Goal: Task Accomplishment & Management: Manage account settings

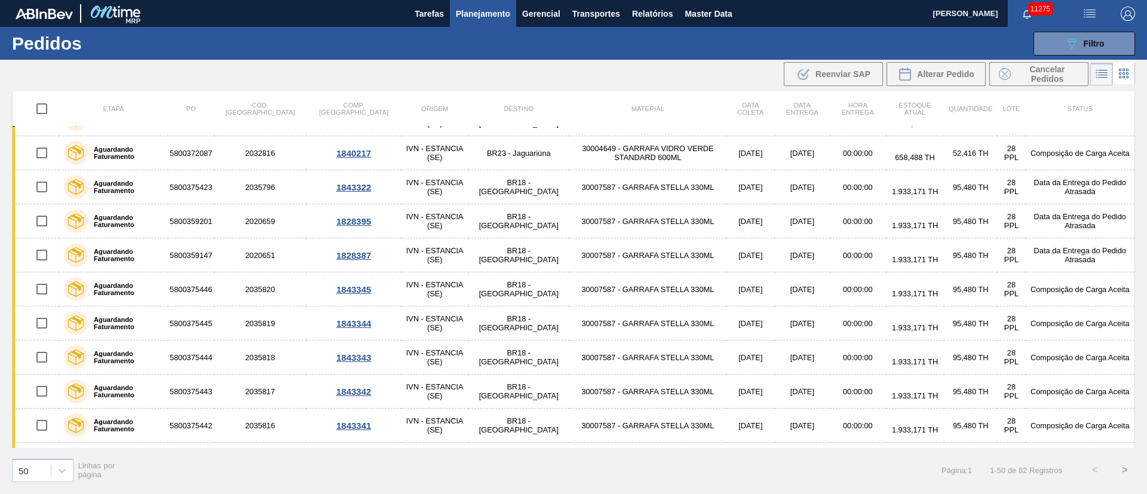
scroll to position [81, 0]
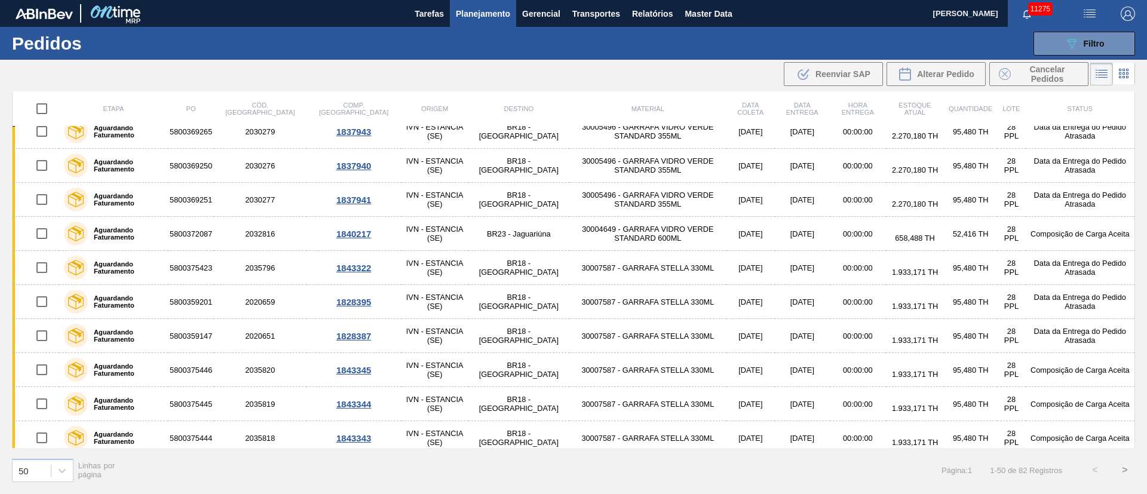
click at [1098, 4] on button "button" at bounding box center [1089, 13] width 38 height 27
click at [1100, 39] on li "Upload de Volumes" at bounding box center [1085, 43] width 103 height 22
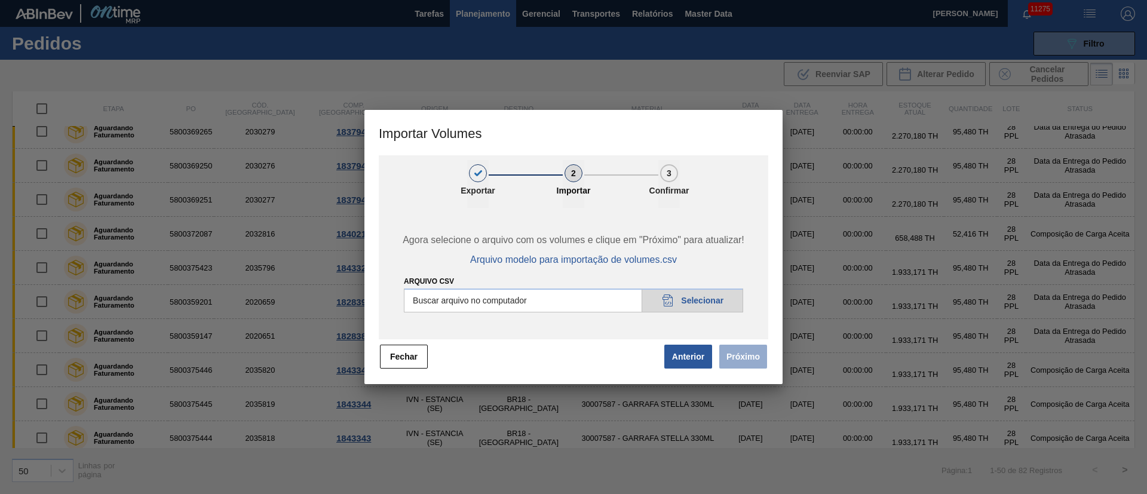
click at [702, 301] on input "Arquivo csv" at bounding box center [573, 301] width 339 height 24
type input "C:\fakepath\PedidoVolumeModeloImportacao (81).csv"
click at [734, 346] on button "Próximo" at bounding box center [743, 357] width 48 height 24
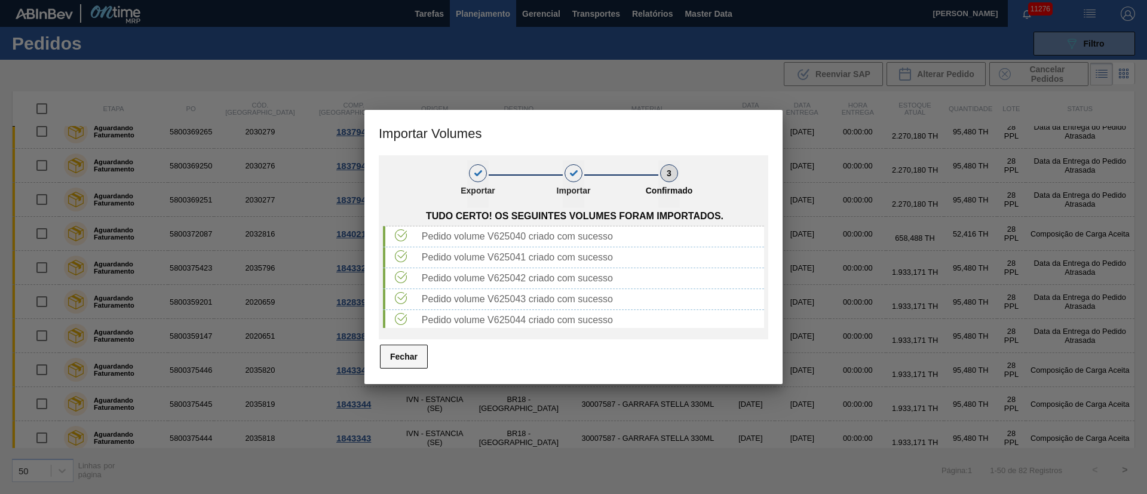
click at [412, 352] on button "Fechar" at bounding box center [404, 357] width 48 height 24
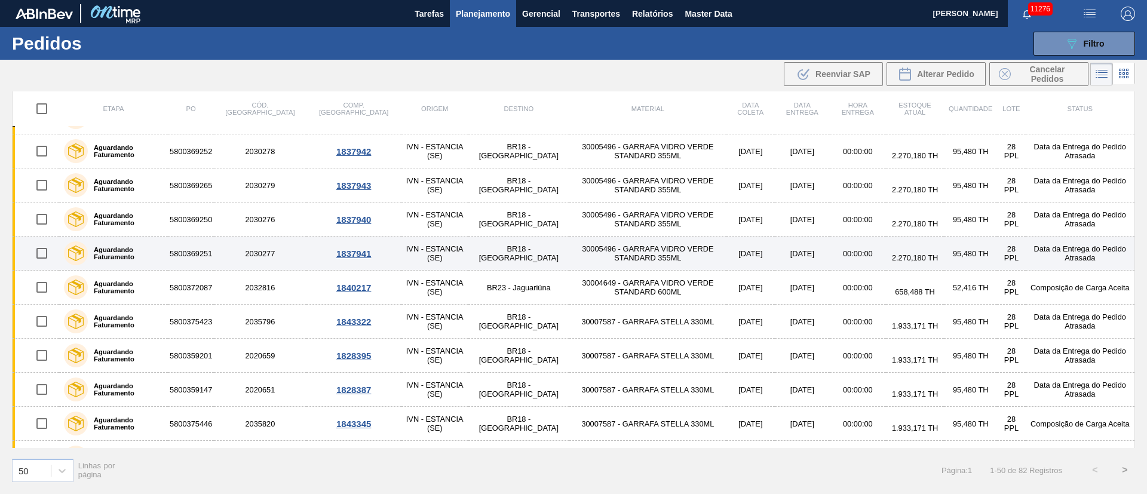
scroll to position [0, 0]
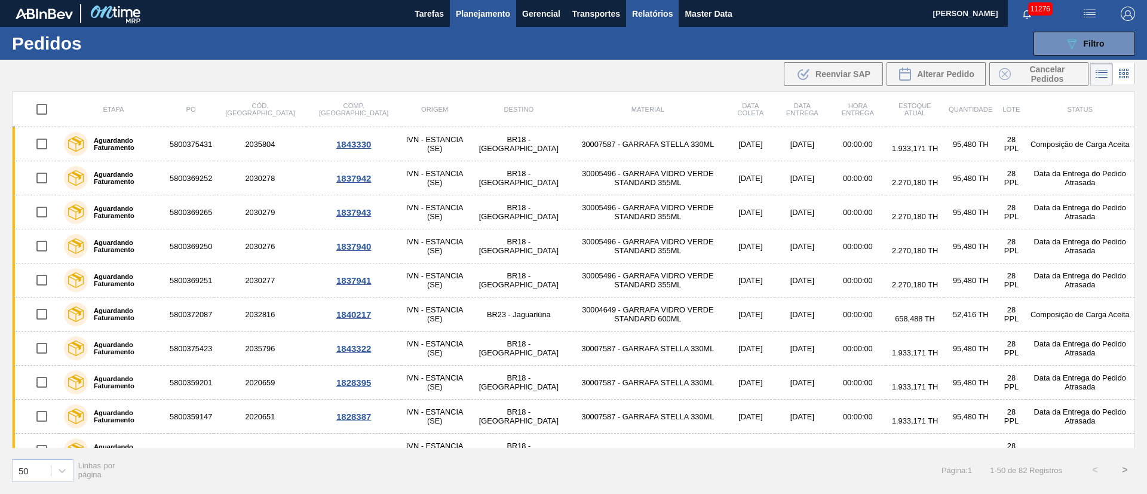
click at [639, 17] on span "Relatórios" at bounding box center [652, 14] width 41 height 14
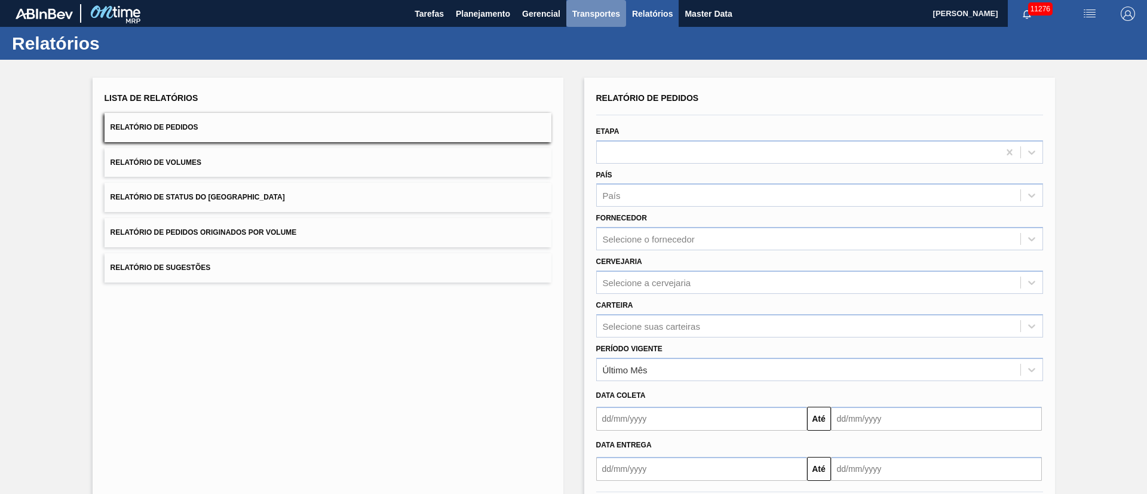
click at [584, 17] on span "Transportes" at bounding box center [596, 14] width 48 height 14
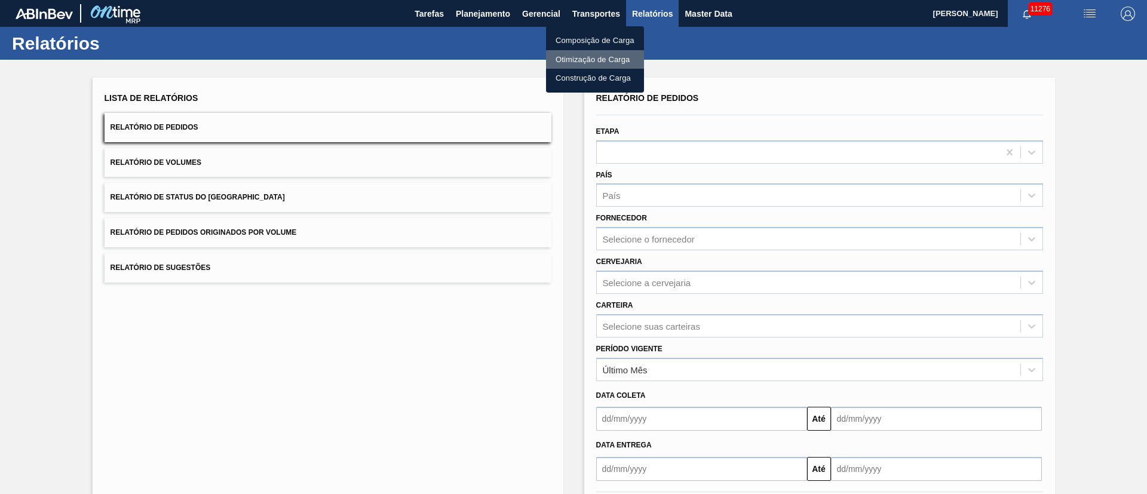
click at [583, 61] on li "Otimização de Carga" at bounding box center [595, 59] width 98 height 19
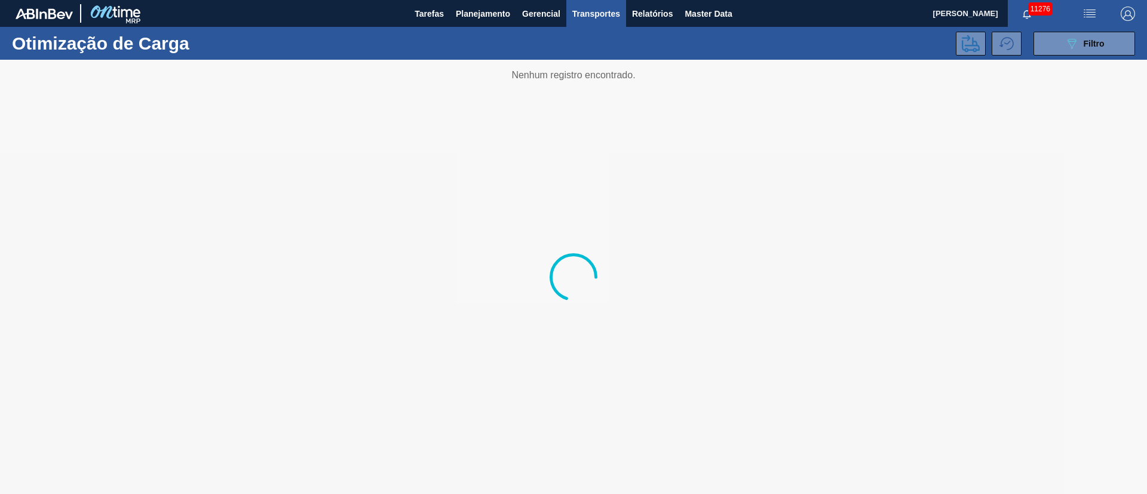
drag, startPoint x: 1076, startPoint y: 47, endPoint x: 975, endPoint y: 78, distance: 105.8
click at [1076, 47] on icon "089F7B8B-B2A5-4AFE-B5C0-19BA573D28AC" at bounding box center [1072, 43] width 14 height 14
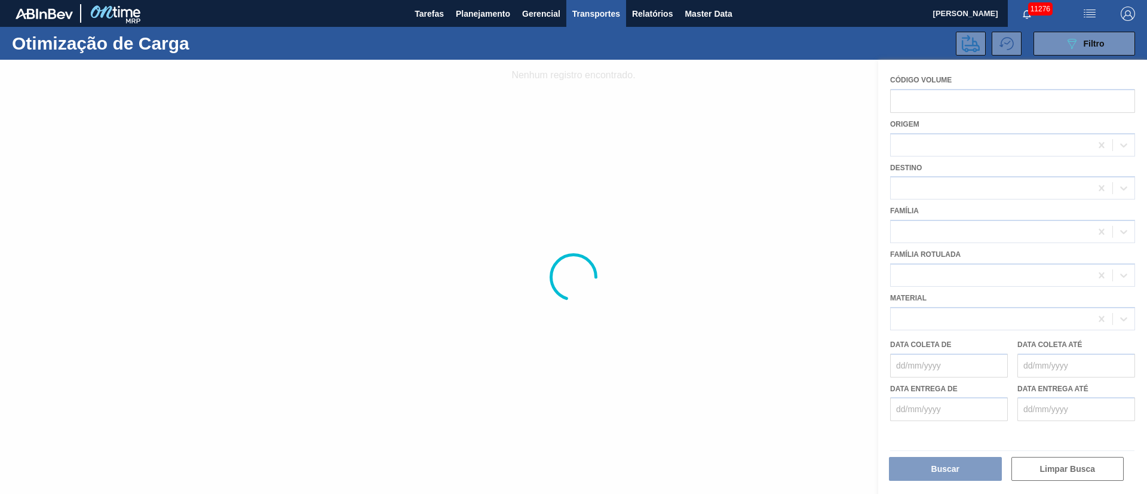
click at [953, 473] on div at bounding box center [573, 277] width 1147 height 434
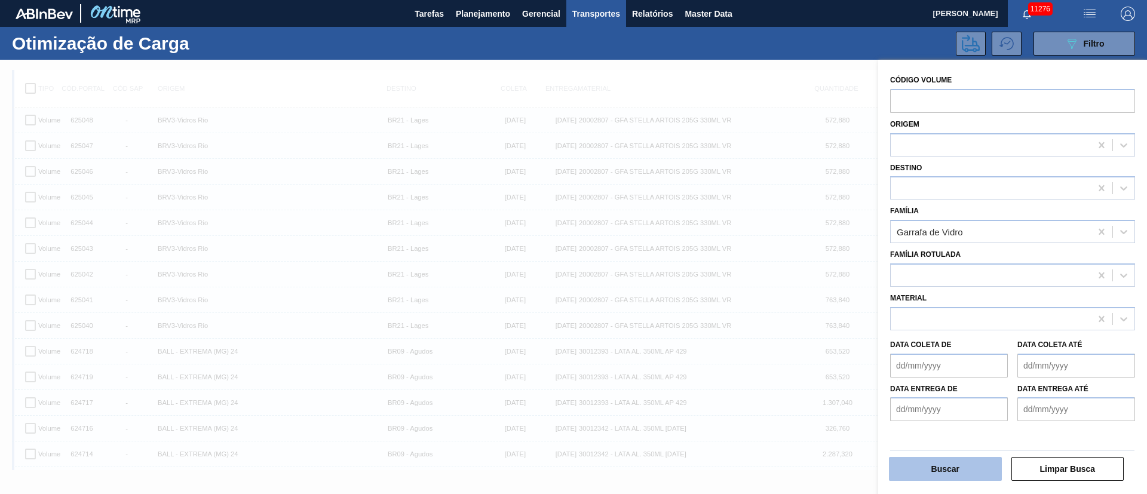
click at [943, 479] on button "Buscar" at bounding box center [945, 469] width 113 height 24
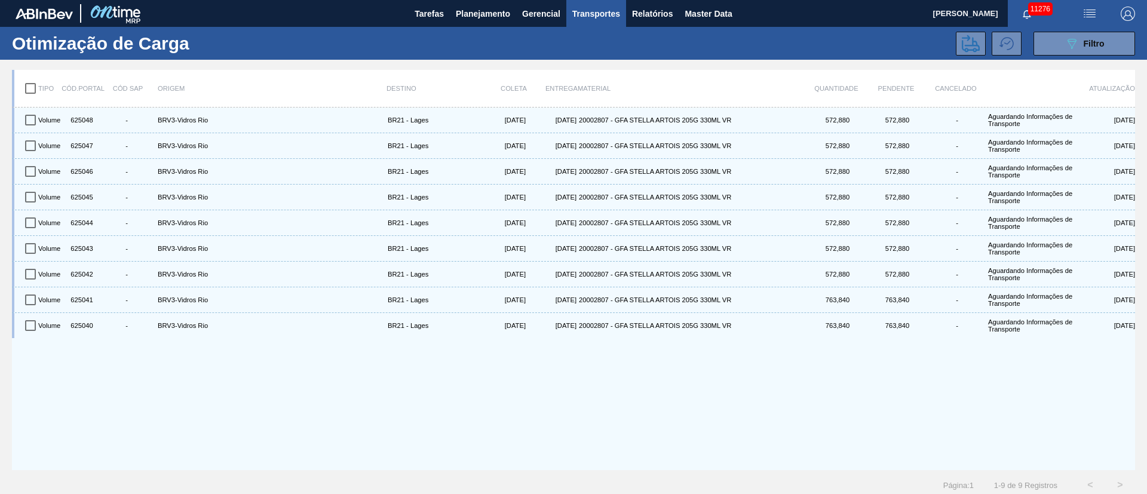
click at [29, 85] on input "checkbox" at bounding box center [30, 88] width 25 height 25
checkbox input "true"
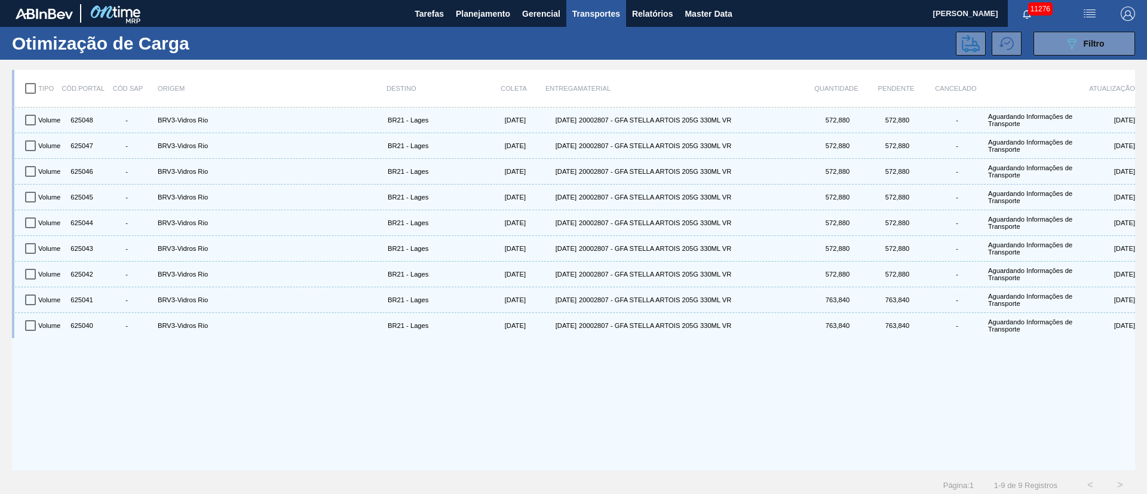
checkbox input "true"
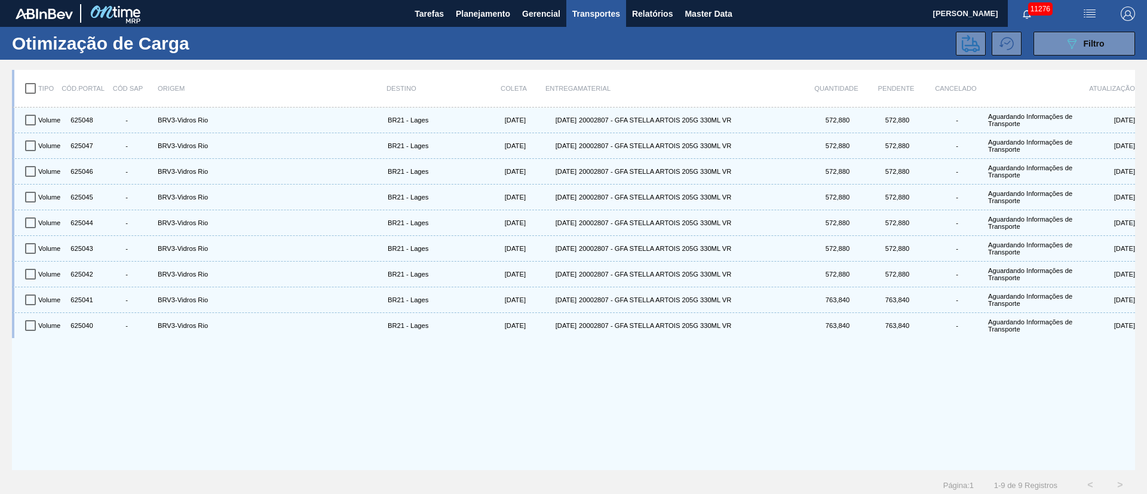
checkbox input "true"
click at [973, 38] on icon at bounding box center [971, 44] width 18 height 18
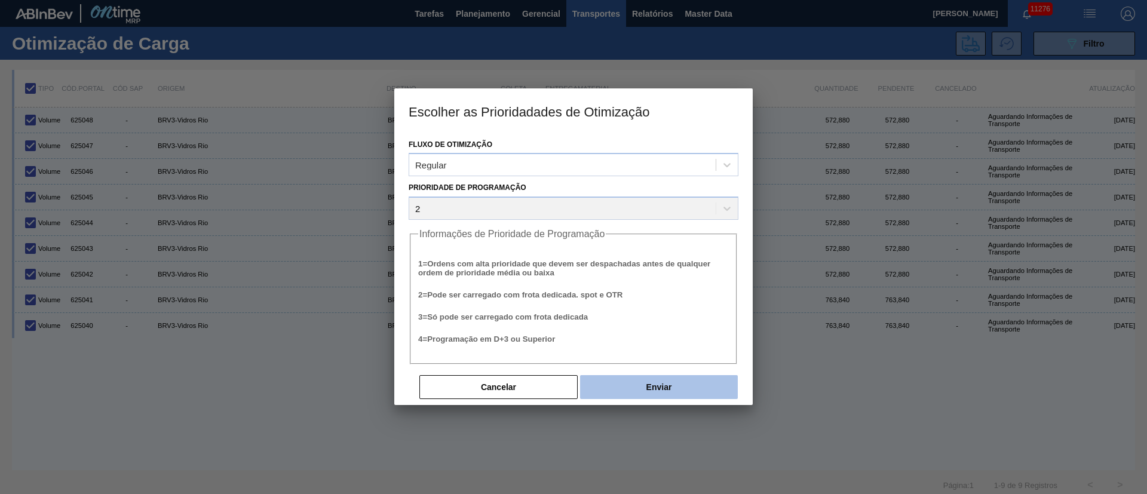
click at [659, 386] on button "Enviar" at bounding box center [659, 387] width 158 height 24
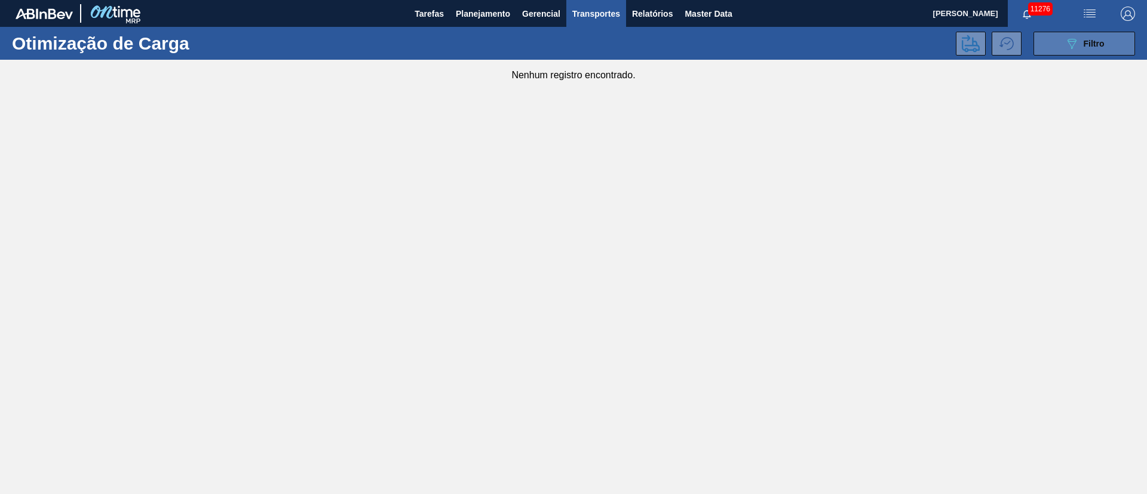
click at [1103, 47] on span "Filtro" at bounding box center [1094, 44] width 21 height 10
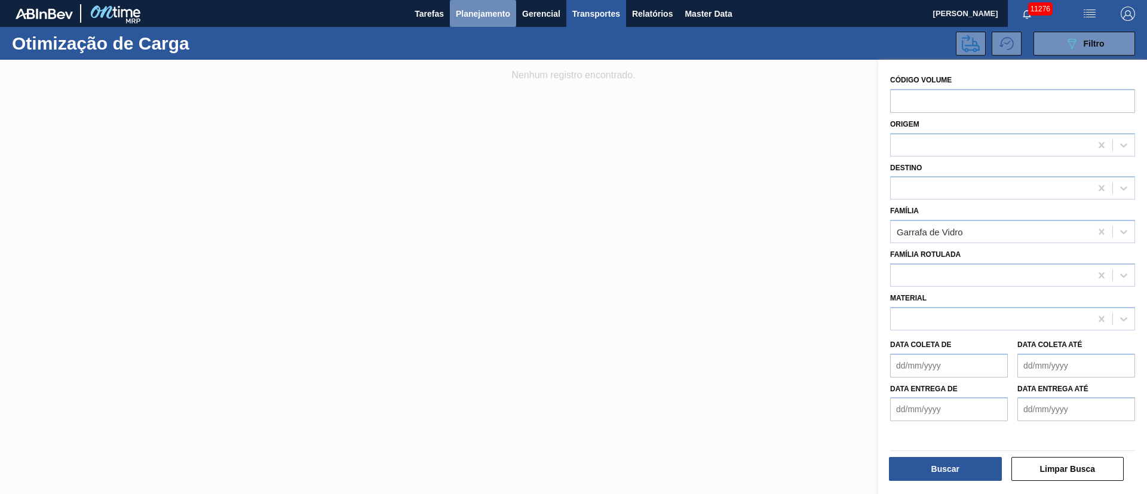
click at [464, 16] on span "Planejamento" at bounding box center [483, 14] width 54 height 14
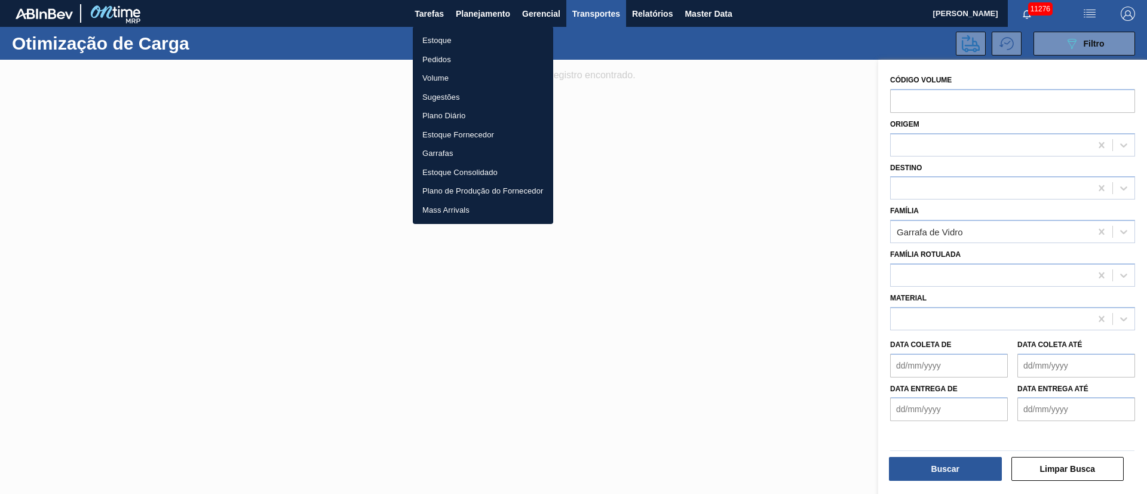
click at [431, 59] on li "Pedidos" at bounding box center [483, 59] width 140 height 19
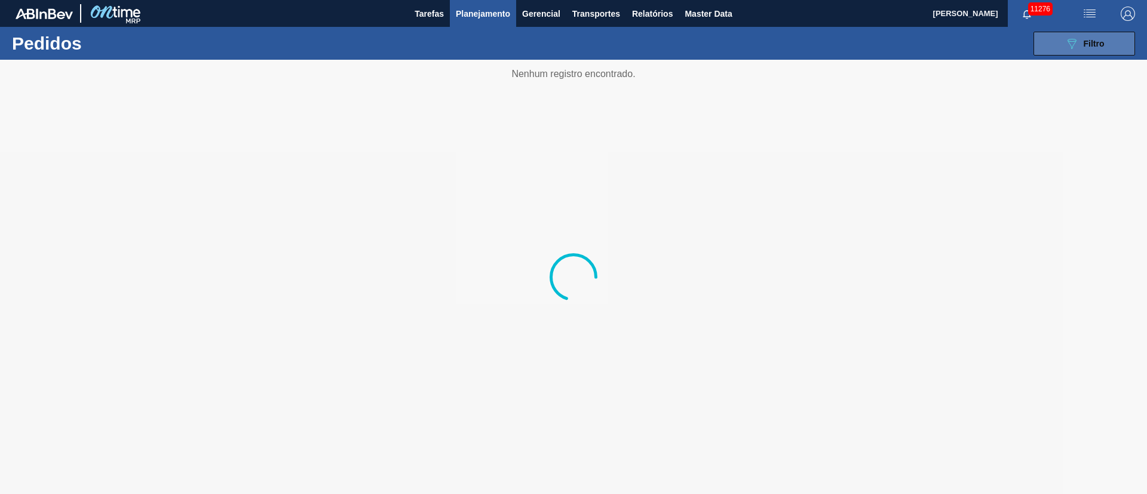
click at [1079, 47] on div "089F7B8B-B2A5-4AFE-B5C0-19BA573D28AC Filtro" at bounding box center [1085, 43] width 40 height 14
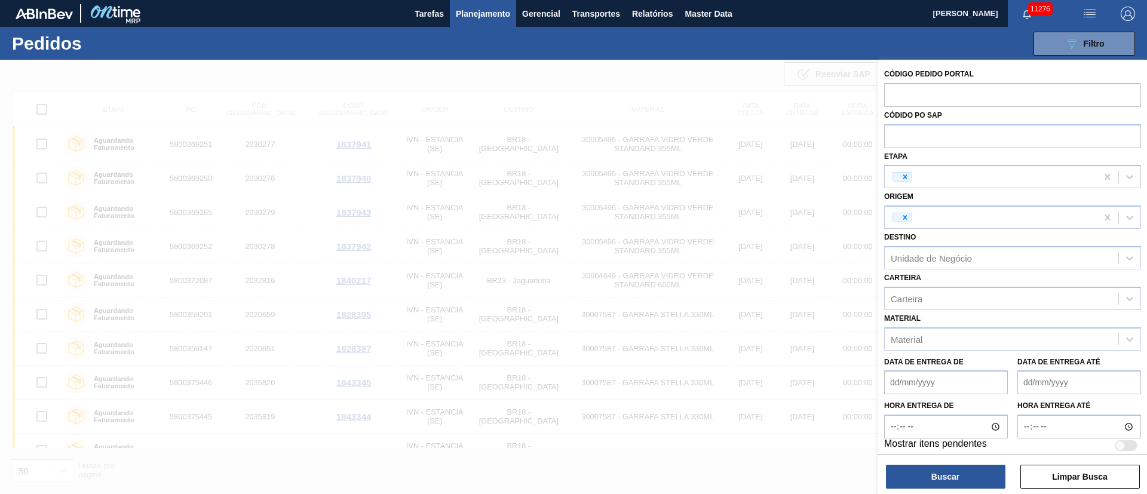
click at [905, 177] on icon at bounding box center [905, 177] width 4 height 4
click at [910, 217] on div at bounding box center [904, 217] width 13 height 8
click at [918, 179] on div "Etapa" at bounding box center [1002, 176] width 234 height 17
type input "1"
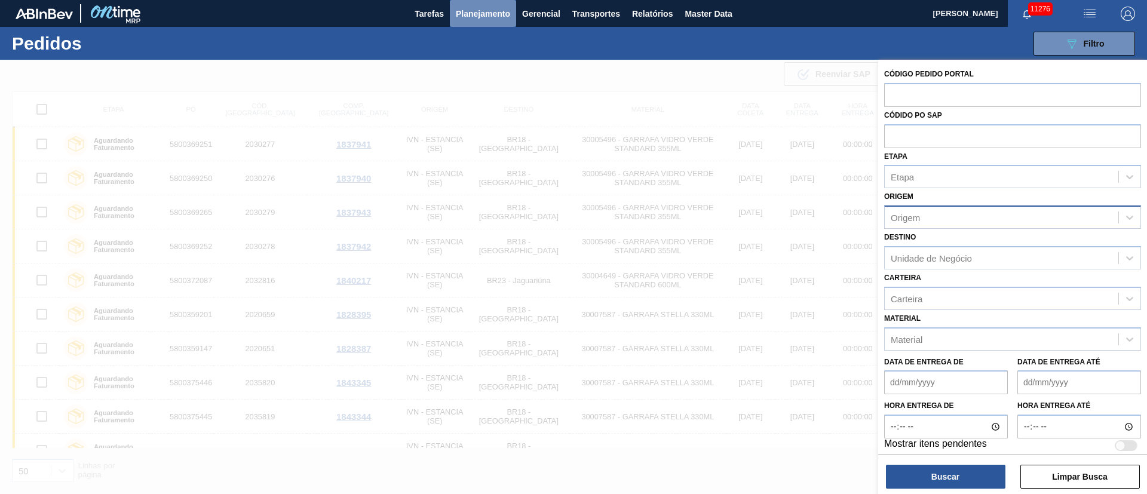
click at [458, 4] on button "Planejamento" at bounding box center [483, 13] width 66 height 27
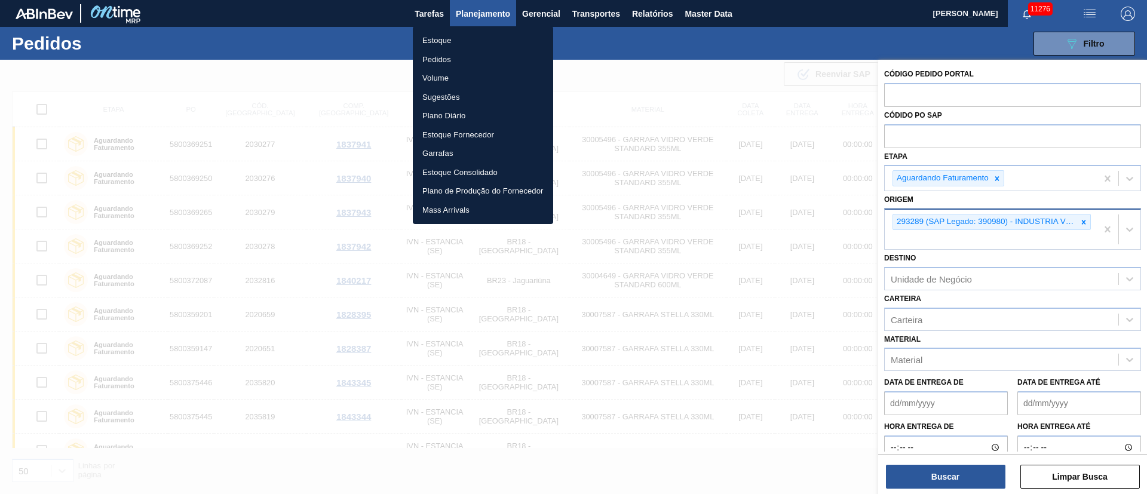
click at [436, 54] on li "Pedidos" at bounding box center [483, 59] width 140 height 19
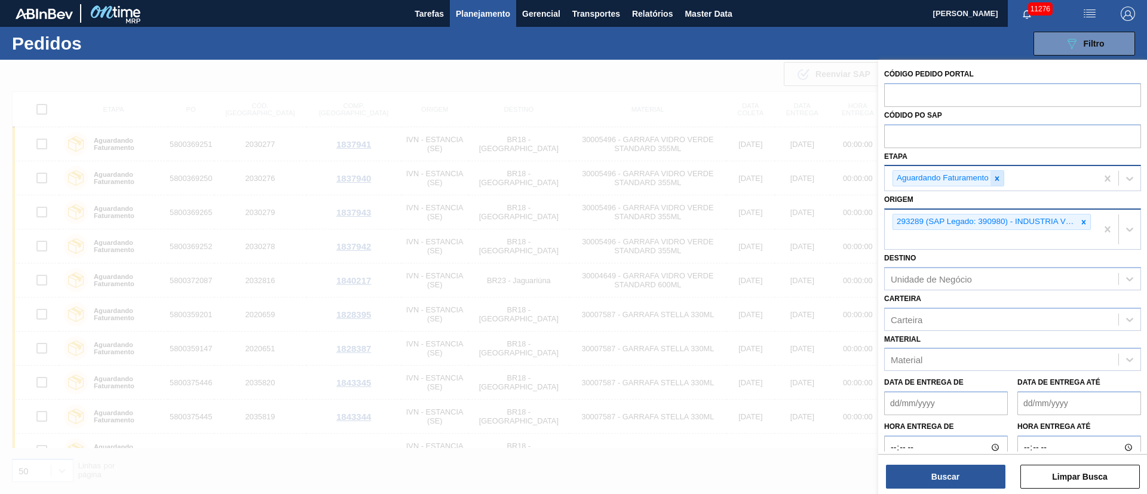
click at [995, 179] on icon at bounding box center [997, 178] width 8 height 8
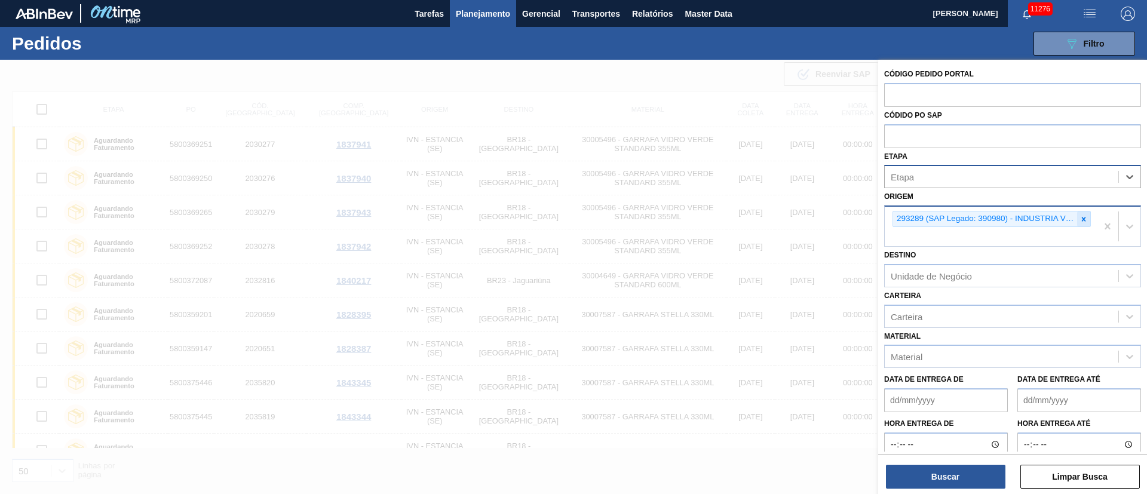
click at [1083, 221] on icon at bounding box center [1083, 219] width 8 height 8
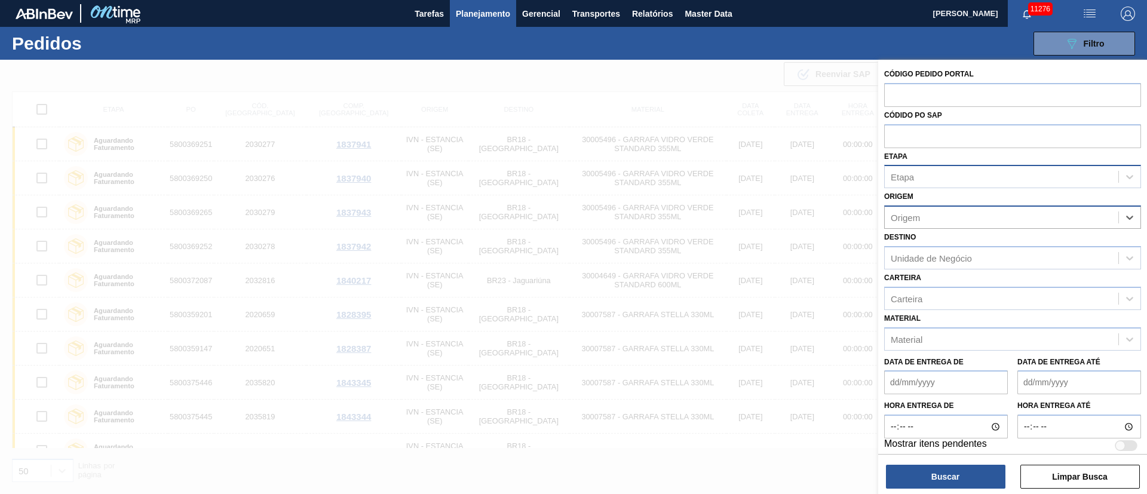
click at [918, 184] on div "Etapa" at bounding box center [1002, 176] width 234 height 17
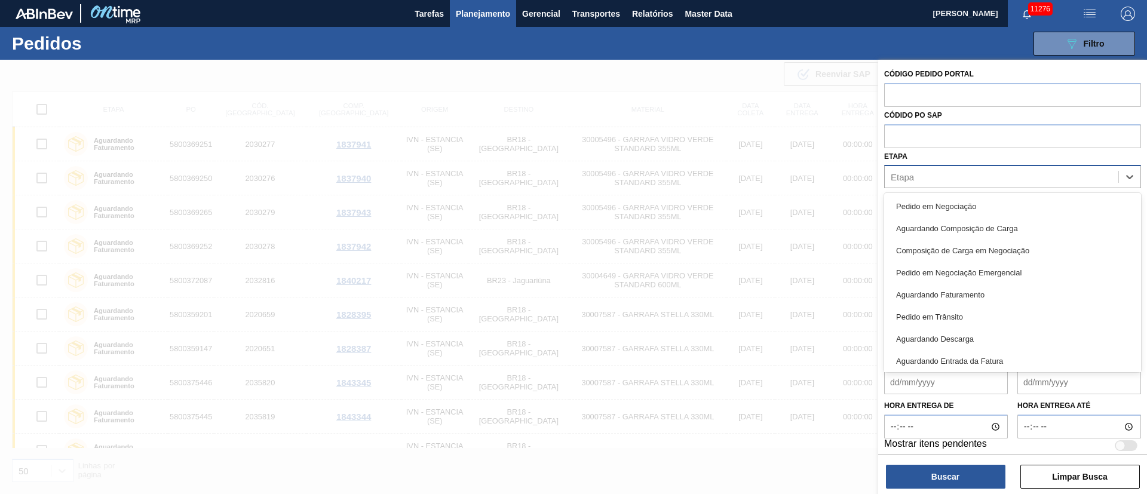
click at [912, 165] on div "Etapa" at bounding box center [1012, 176] width 257 height 23
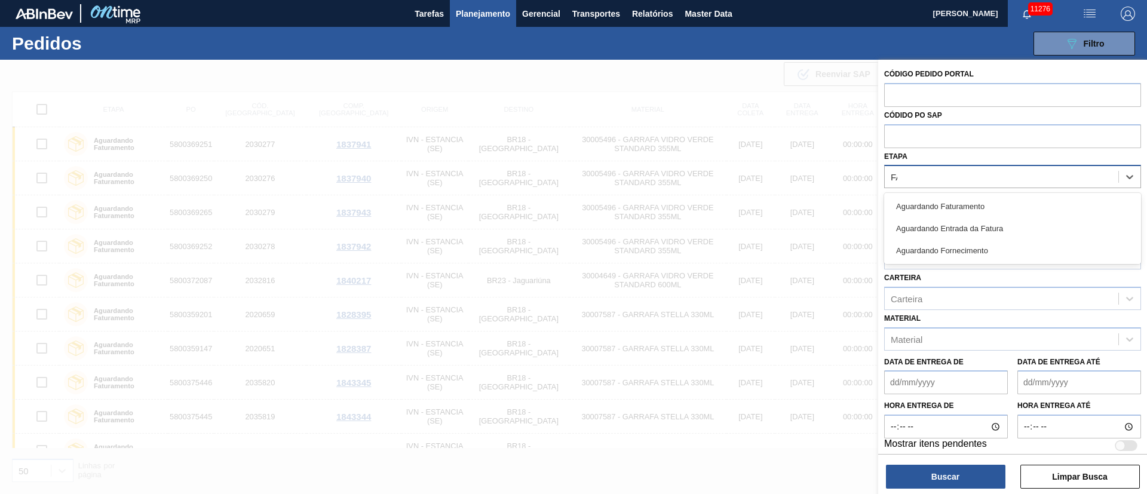
type input "FAT"
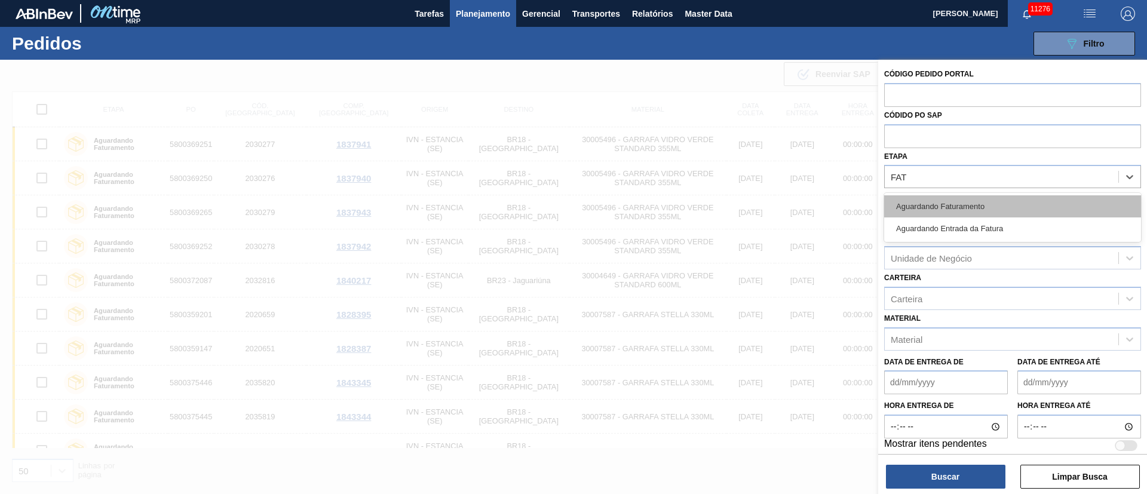
click at [962, 213] on div "Aguardando Faturamento" at bounding box center [1012, 206] width 257 height 22
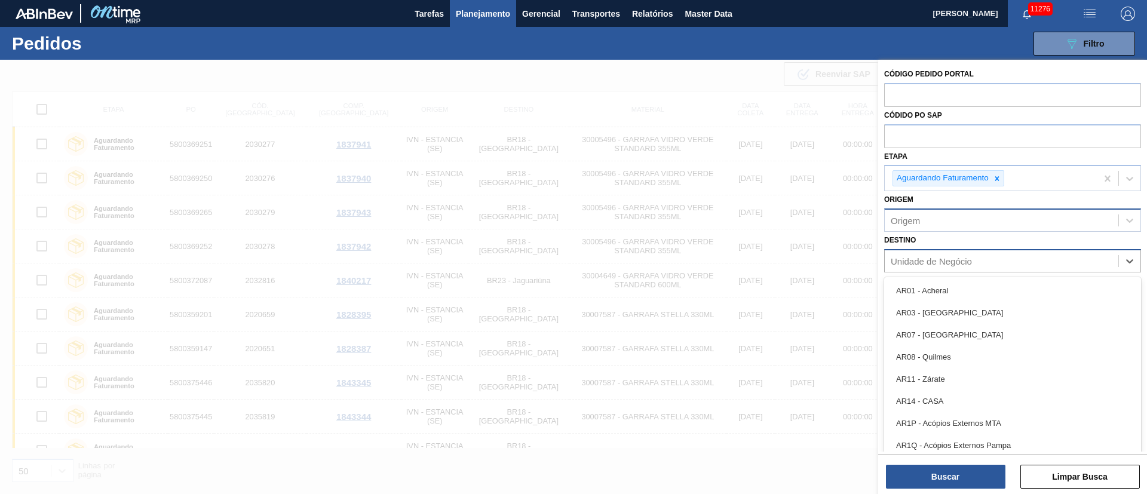
click at [938, 254] on div "Unidade de Negócio" at bounding box center [1002, 260] width 234 height 17
type input "18"
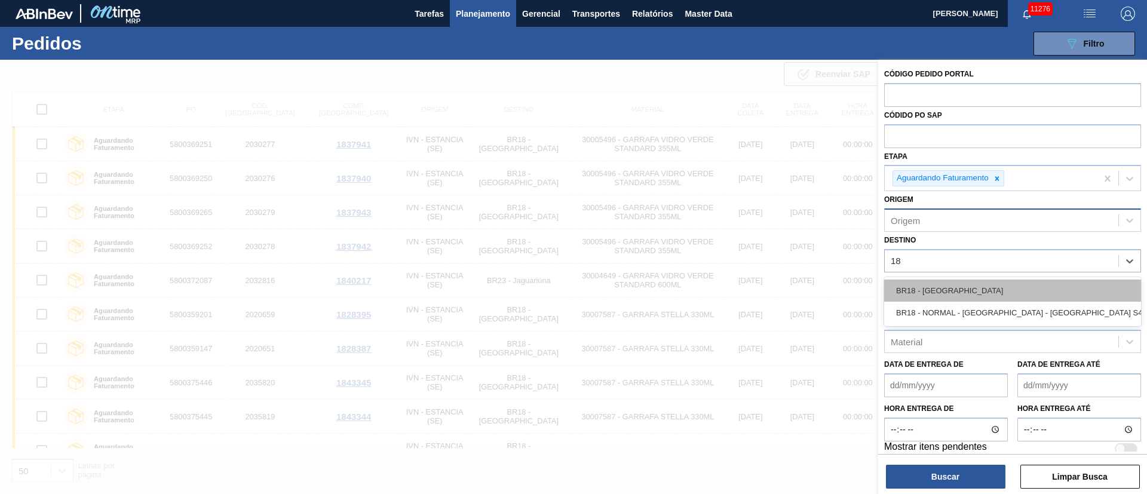
click at [943, 283] on div "BR18 - [GEOGRAPHIC_DATA]" at bounding box center [1012, 291] width 257 height 22
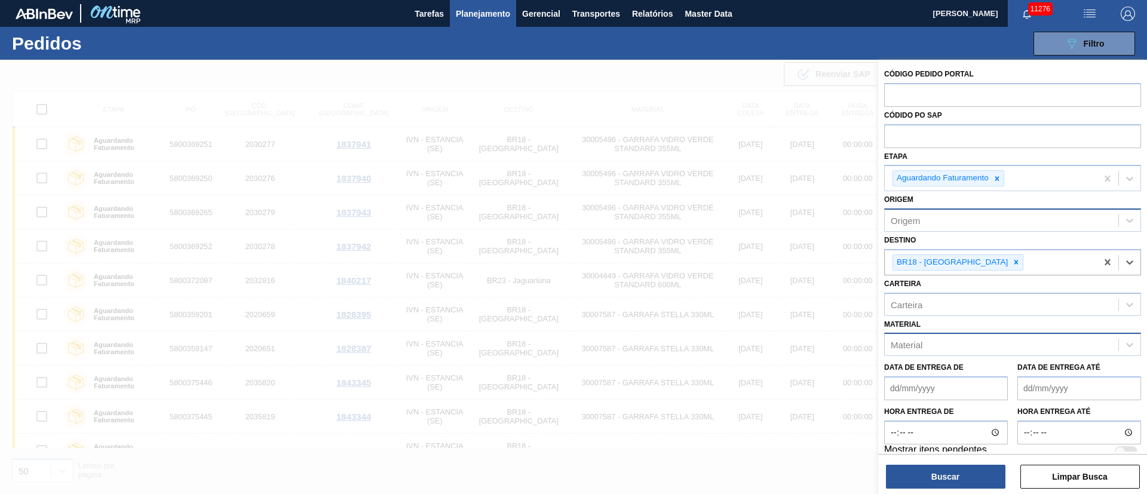
click at [936, 339] on div "Material" at bounding box center [1002, 344] width 234 height 17
type input "30007587"
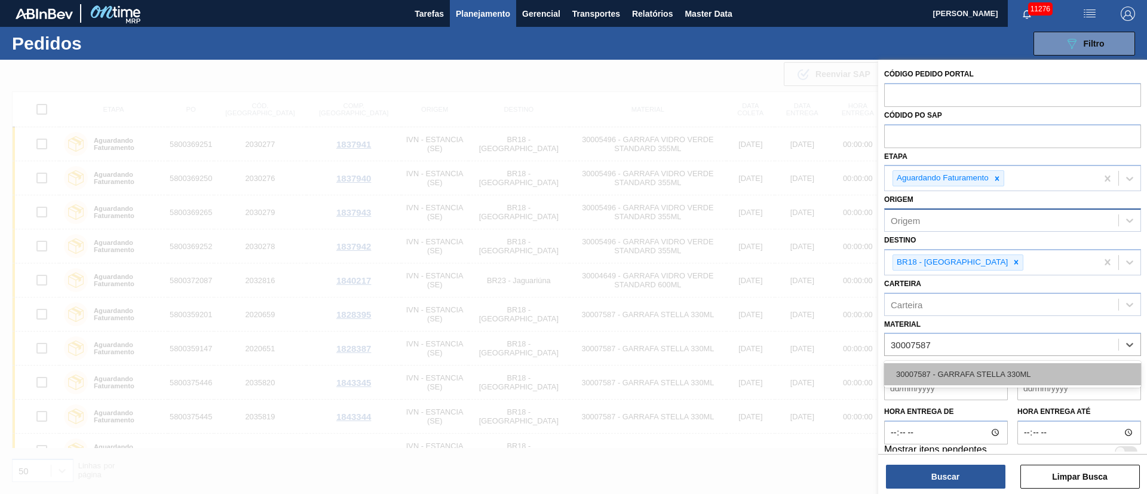
click at [933, 373] on div "30007587 - GARRAFA STELLA 330ML" at bounding box center [1012, 374] width 257 height 22
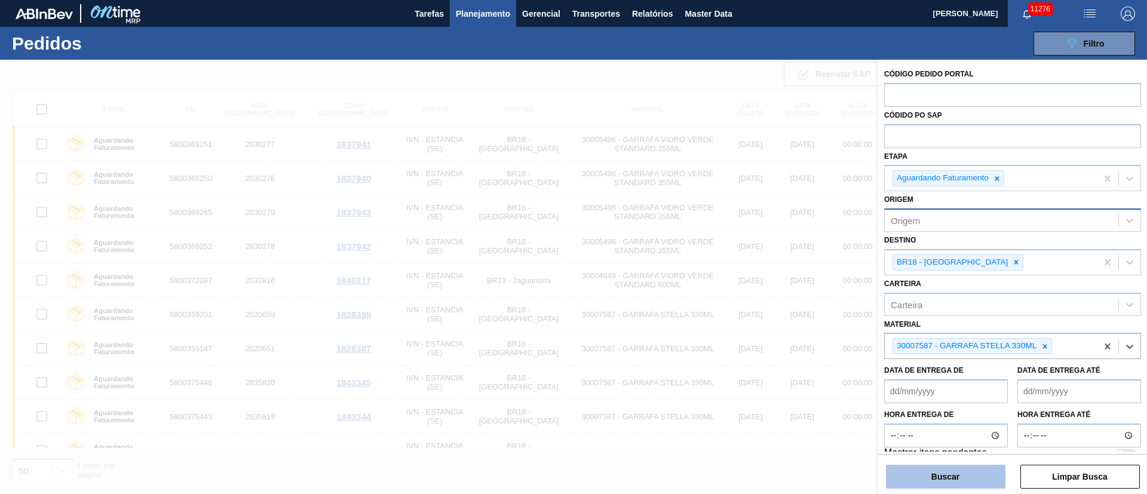
click at [934, 476] on button "Buscar" at bounding box center [945, 477] width 119 height 24
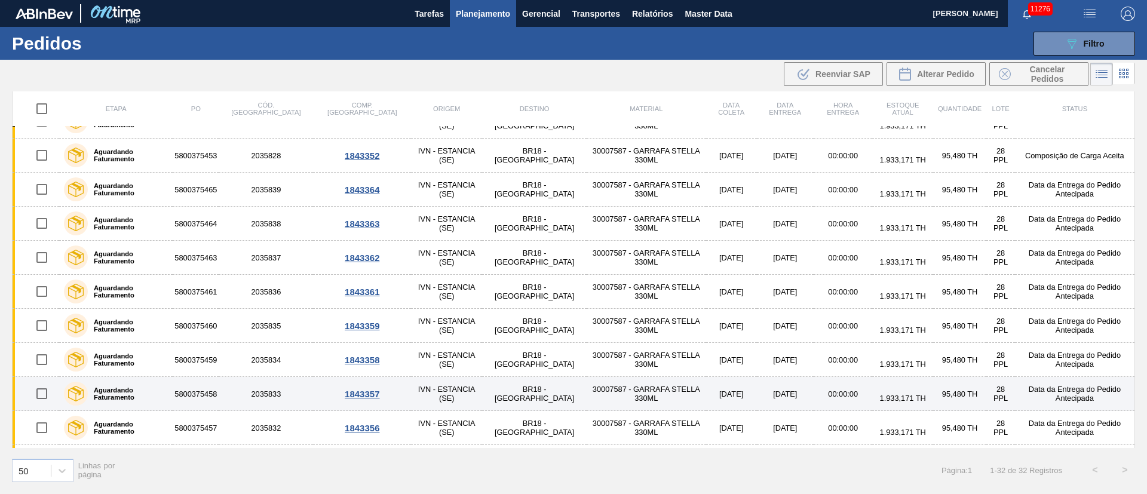
scroll to position [769, 0]
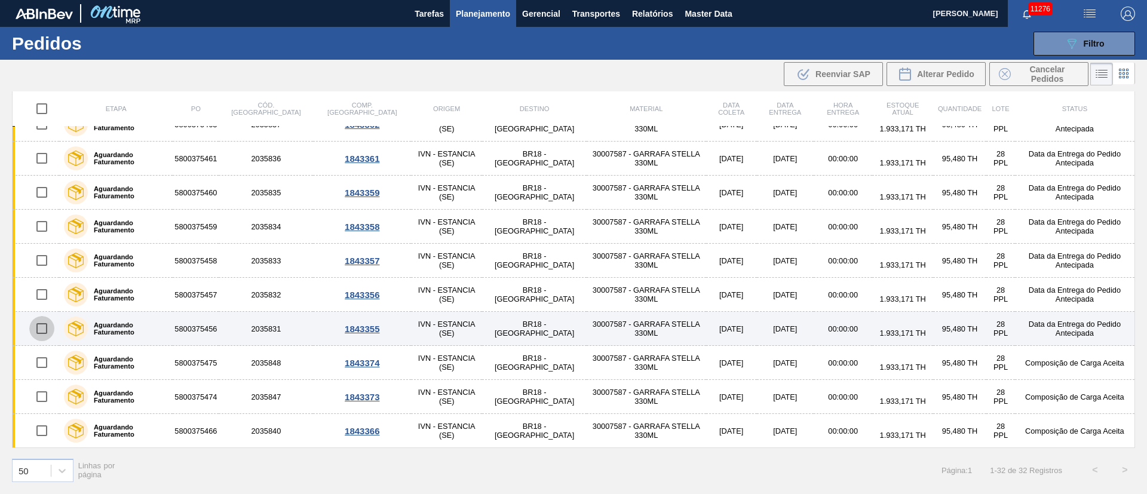
click at [41, 329] on input "checkbox" at bounding box center [41, 328] width 25 height 25
checkbox input "true"
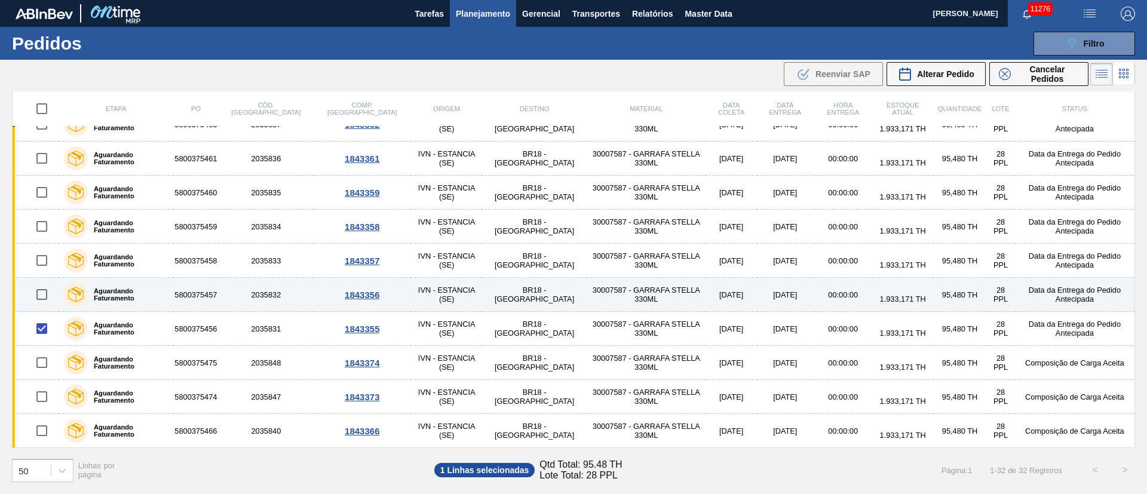
click at [39, 292] on input "checkbox" at bounding box center [41, 294] width 25 height 25
checkbox input "true"
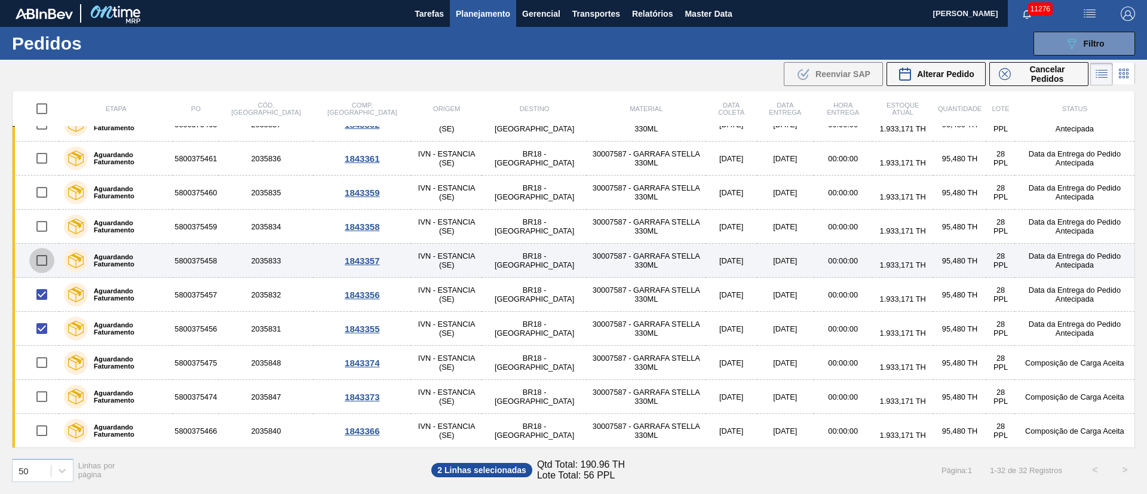
click at [42, 263] on input "checkbox" at bounding box center [41, 260] width 25 height 25
checkbox input "true"
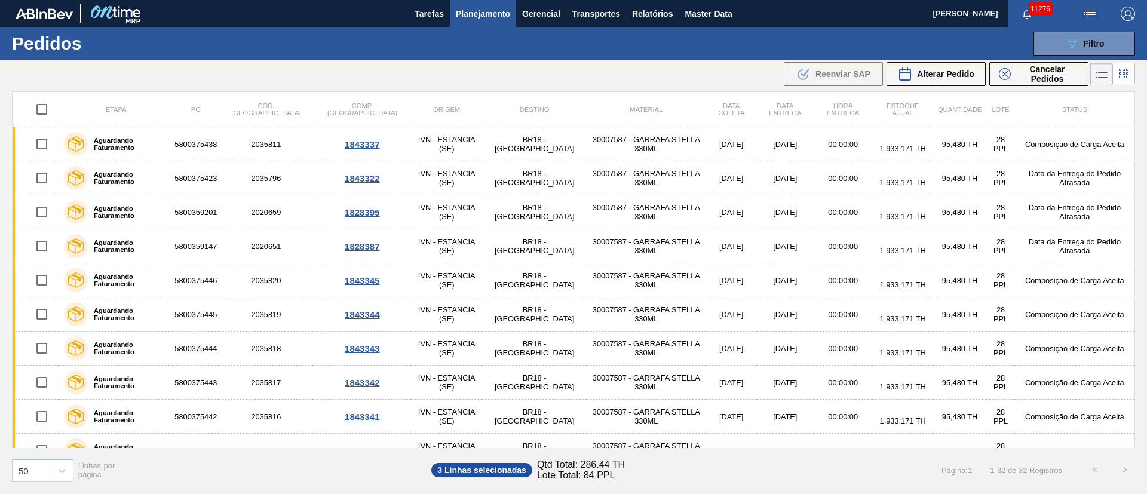
scroll to position [538, 0]
